Goal: Transaction & Acquisition: Purchase product/service

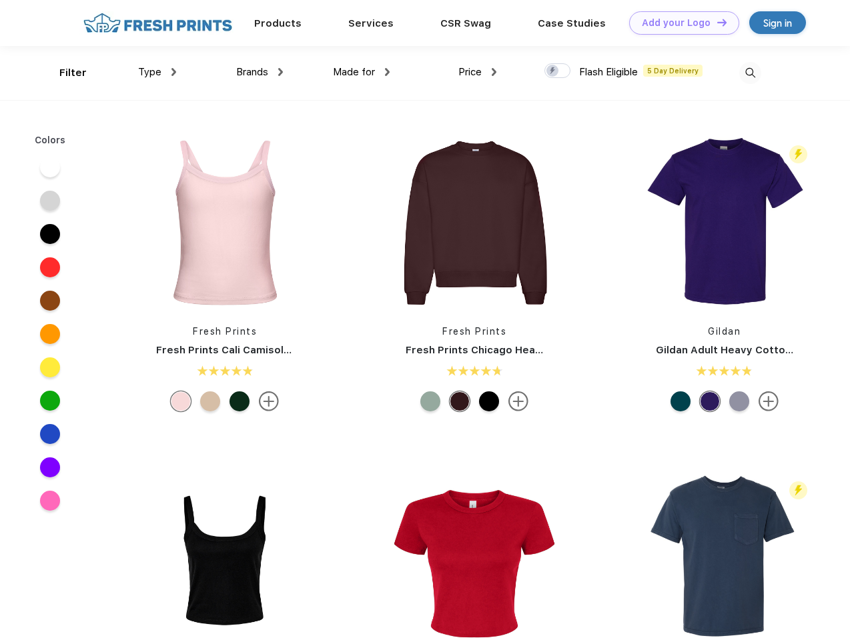
scroll to position [1, 0]
click at [679, 23] on link "Add your Logo Design Tool" at bounding box center [684, 22] width 110 height 23
click at [0, 0] on div "Design Tool" at bounding box center [0, 0] width 0 height 0
click at [716, 22] on link "Add your Logo Design Tool" at bounding box center [684, 22] width 110 height 23
click at [64, 73] on div "Filter" at bounding box center [72, 72] width 27 height 15
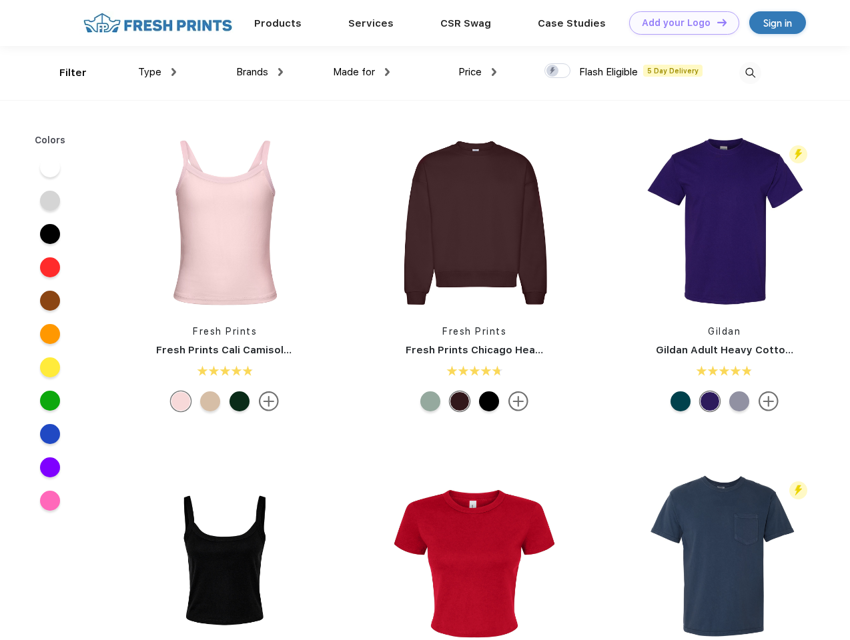
click at [157, 72] on span "Type" at bounding box center [149, 72] width 23 height 12
click at [259, 72] on span "Brands" at bounding box center [252, 72] width 32 height 12
click at [362, 72] on span "Made for" at bounding box center [354, 72] width 42 height 12
click at [478, 72] on span "Price" at bounding box center [469, 72] width 23 height 12
click at [558, 71] on div at bounding box center [557, 70] width 26 height 15
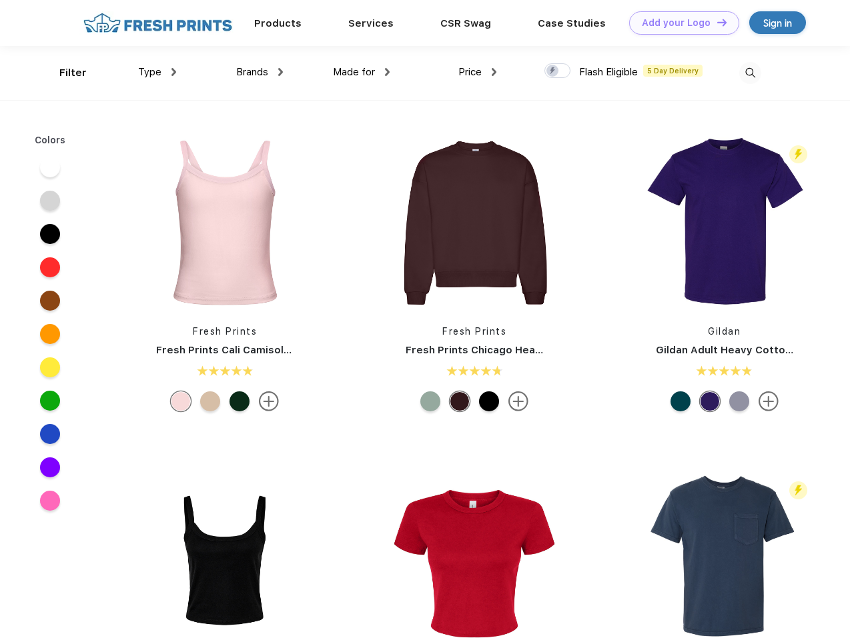
click at [553, 71] on input "checkbox" at bounding box center [548, 67] width 9 height 9
click at [750, 73] on img at bounding box center [750, 73] width 22 height 22
